Goal: Ask a question

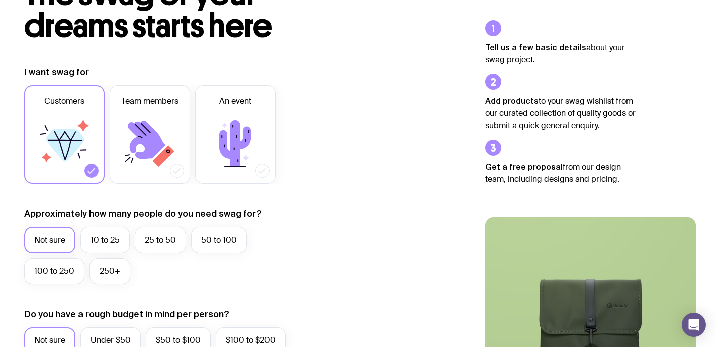
scroll to position [89, 0]
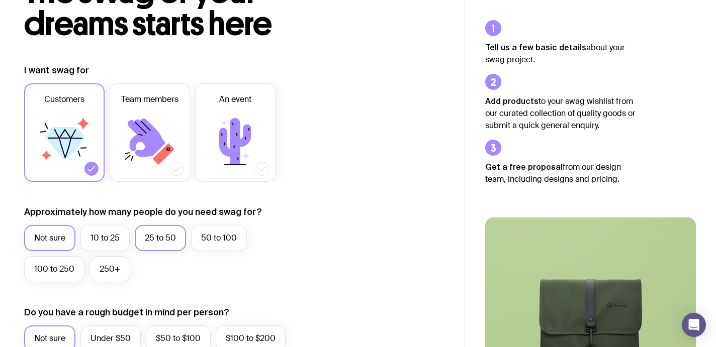
click at [180, 238] on label "25 to 50" at bounding box center [160, 238] width 51 height 26
click at [0, 0] on input "25 to 50" at bounding box center [0, 0] width 0 height 0
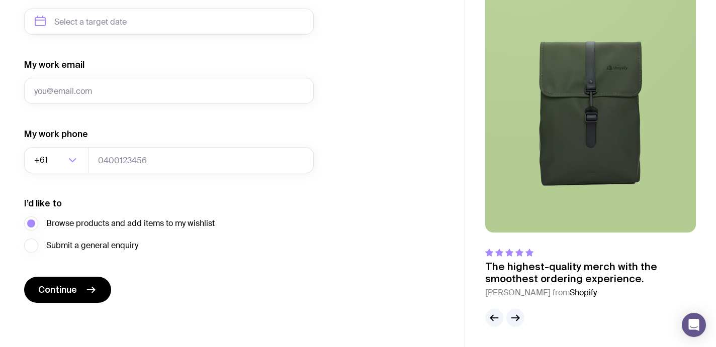
scroll to position [0, 0]
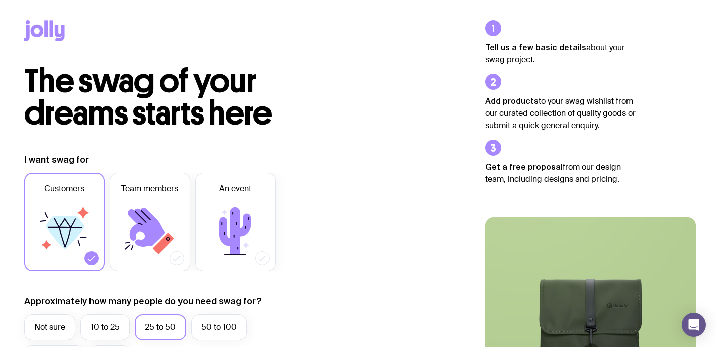
click at [47, 32] on icon at bounding box center [46, 28] width 4 height 17
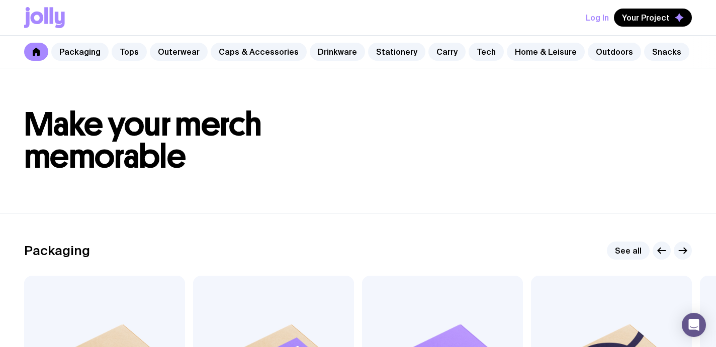
click at [326, 15] on div "Log In Your Project" at bounding box center [358, 17] width 668 height 35
click at [292, 25] on div "Log In Your Project" at bounding box center [358, 17] width 668 height 35
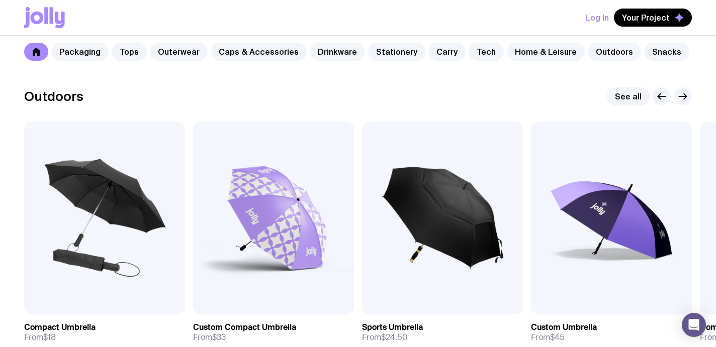
scroll to position [3580, 0]
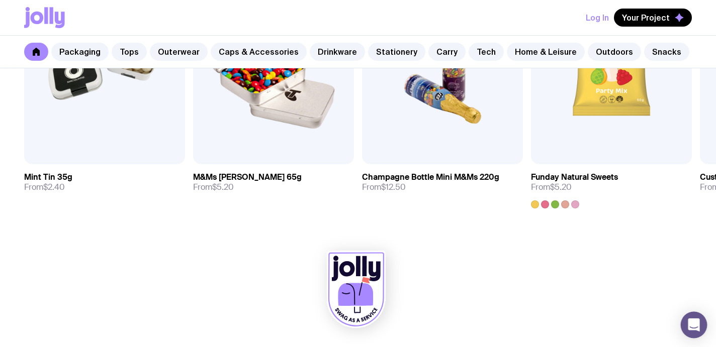
click at [694, 325] on icon "Open Intercom Messenger" at bounding box center [694, 325] width 12 height 13
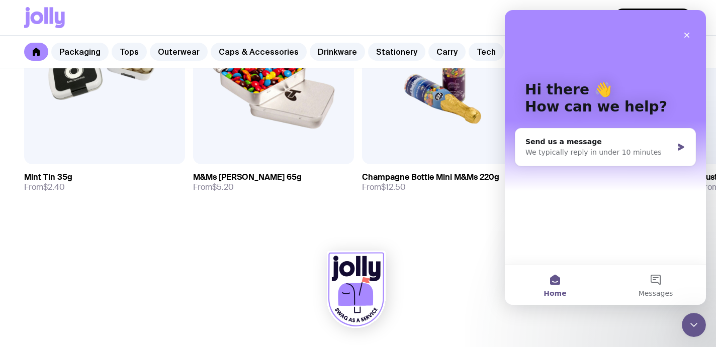
scroll to position [0, 0]
click at [683, 142] on div "Send us a message We typically reply in under 10 minutes" at bounding box center [605, 147] width 180 height 37
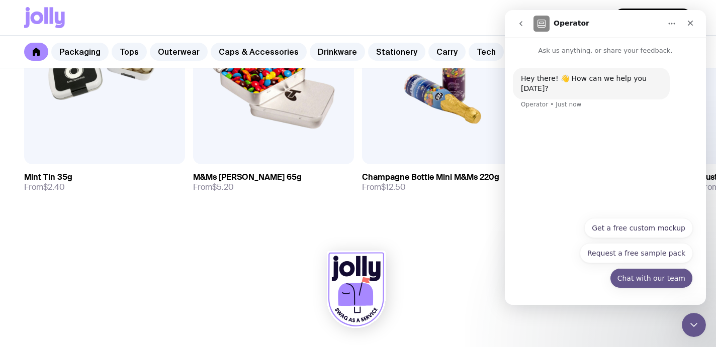
click at [635, 279] on button "Chat with our team" at bounding box center [651, 278] width 83 height 20
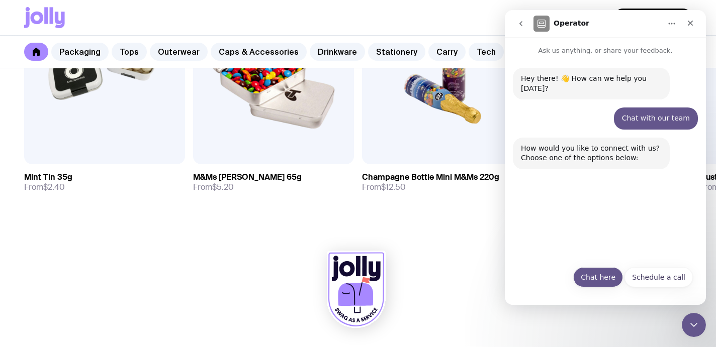
click at [607, 276] on button "Chat here" at bounding box center [598, 277] width 50 height 20
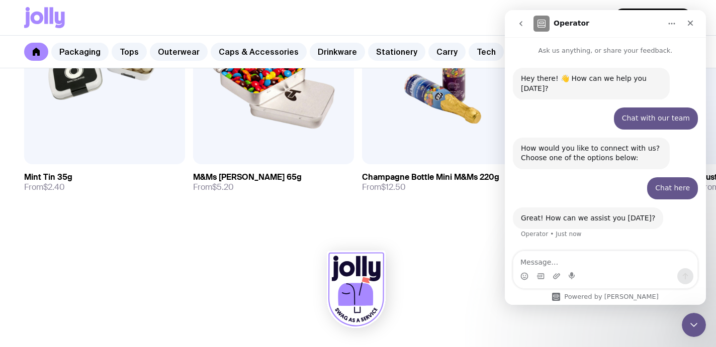
click at [609, 263] on textarea "Message…" at bounding box center [605, 259] width 184 height 17
type textarea "Do you have hand held fans for fast turnaround?"
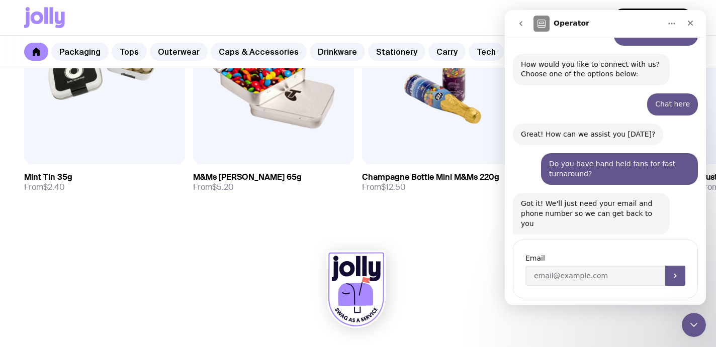
scroll to position [84, 0]
click at [589, 265] on input "Enter your email" at bounding box center [595, 275] width 140 height 20
type input "[EMAIL_ADDRESS][PERSON_NAME][DOMAIN_NAME]"
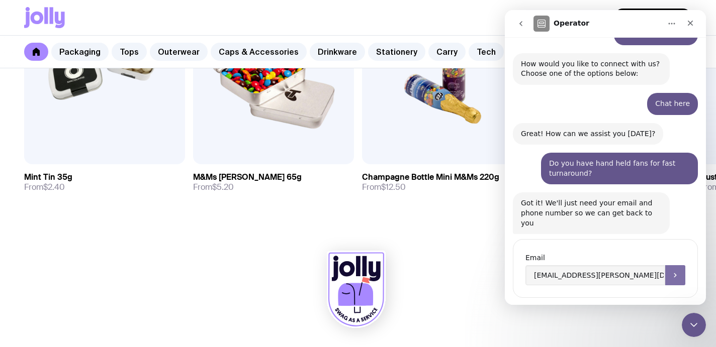
click at [682, 265] on button "Submit" at bounding box center [675, 275] width 20 height 20
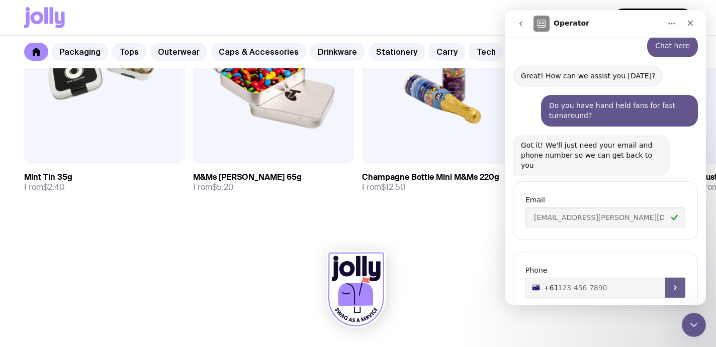
scroll to position [154, 0]
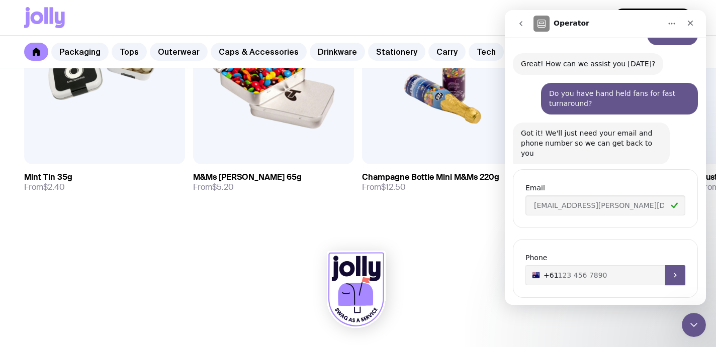
type input "+61"
click at [676, 272] on icon "Submit" at bounding box center [675, 276] width 8 height 8
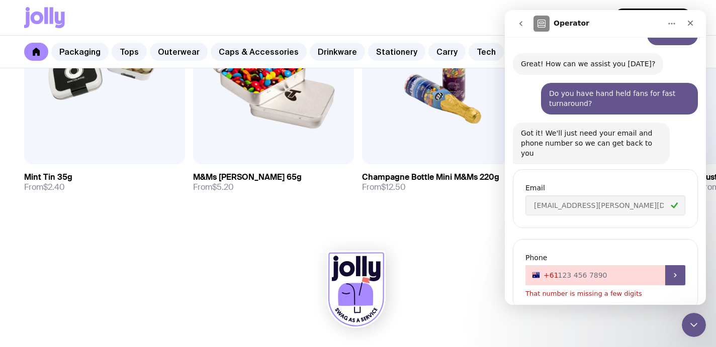
scroll to position [166, 0]
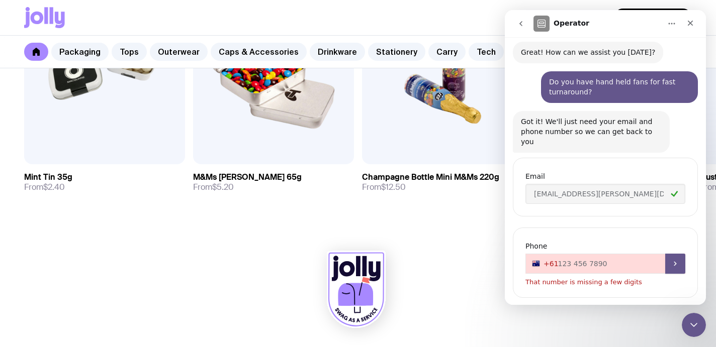
click at [610, 241] on div "Phone [PHONE_NUMBER] +61 That number is missing a few digits" at bounding box center [605, 263] width 160 height 44
click at [687, 22] on icon "Close" at bounding box center [690, 23] width 8 height 8
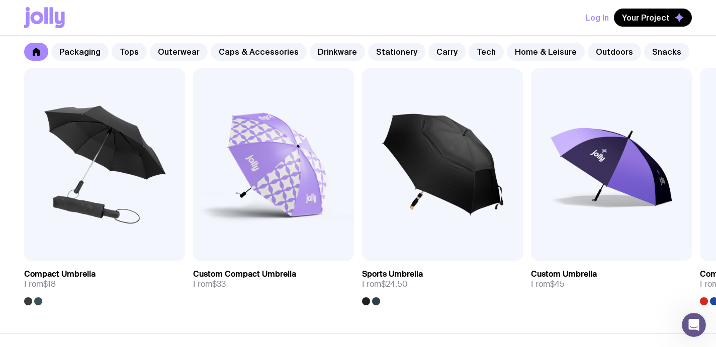
scroll to position [3113, 0]
